Goal: Check status: Check status

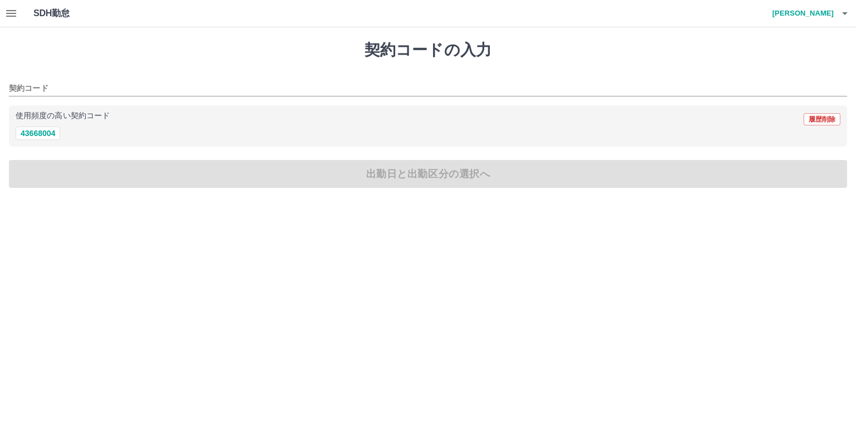
click at [11, 11] on icon "button" at bounding box center [10, 13] width 13 height 13
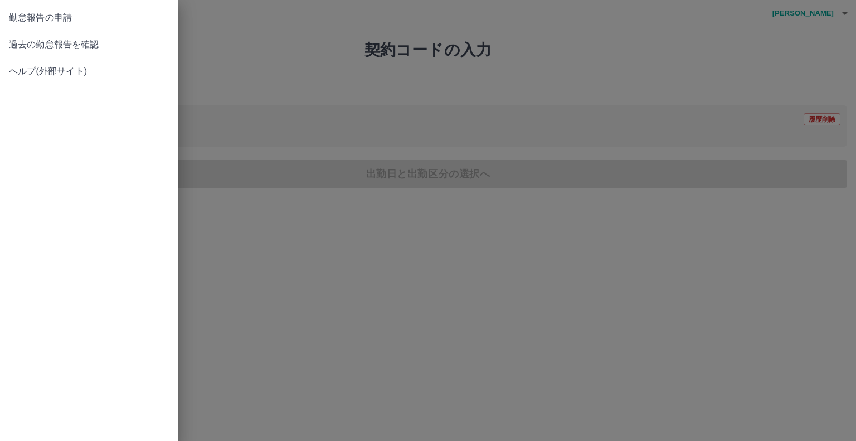
click at [21, 46] on span "過去の勤怠報告を確認" at bounding box center [89, 44] width 161 height 13
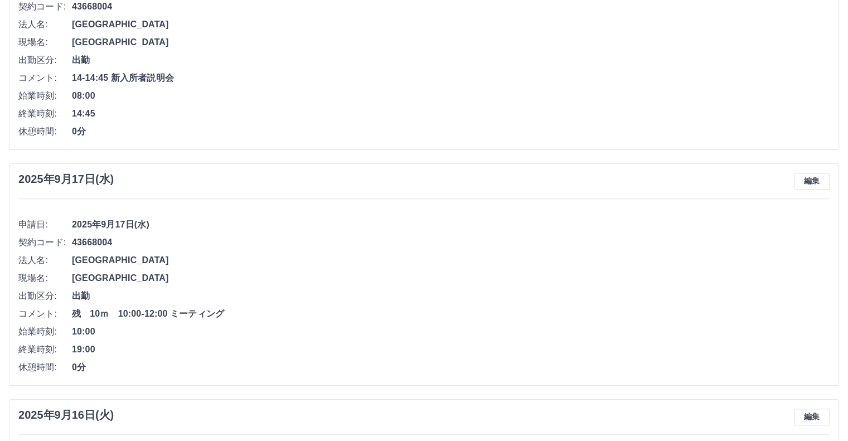
scroll to position [446, 0]
